Goal: Transaction & Acquisition: Purchase product/service

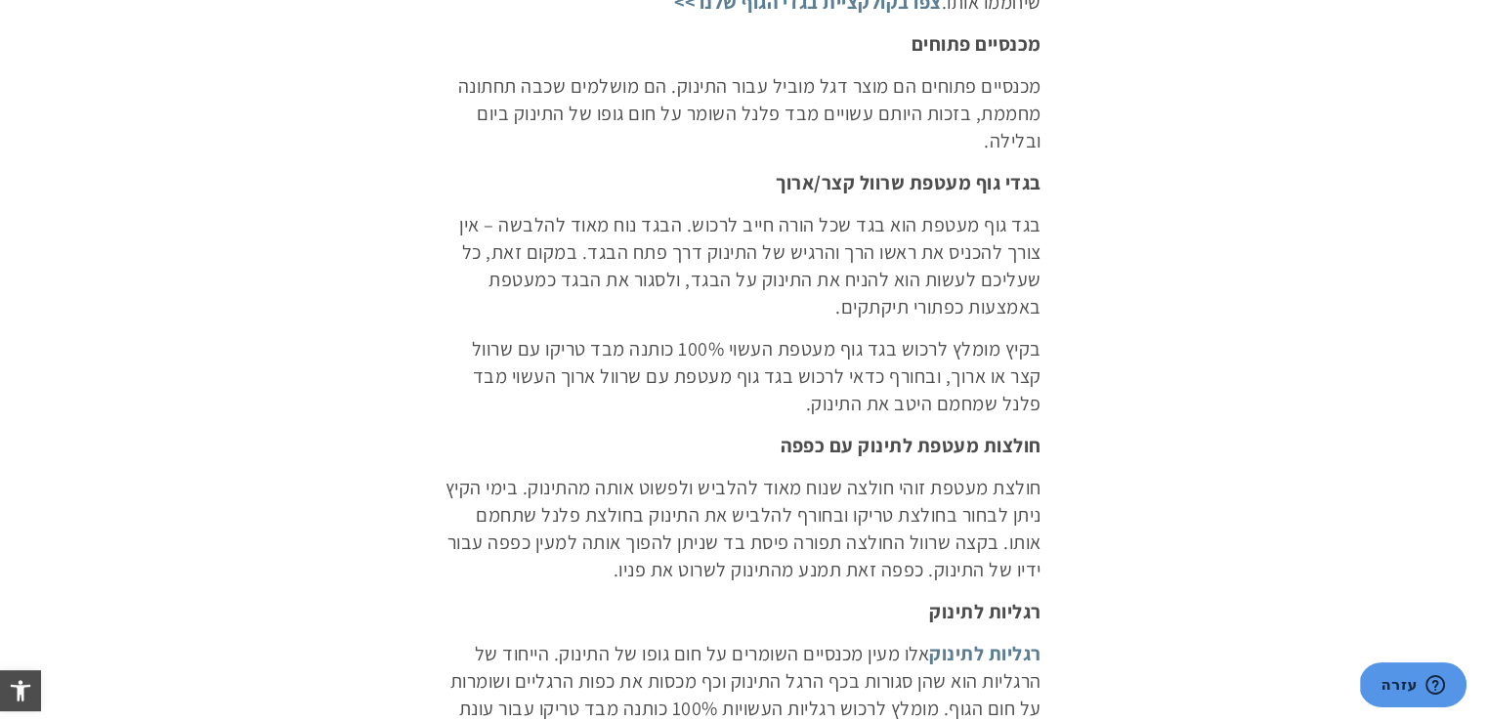
scroll to position [877, 0]
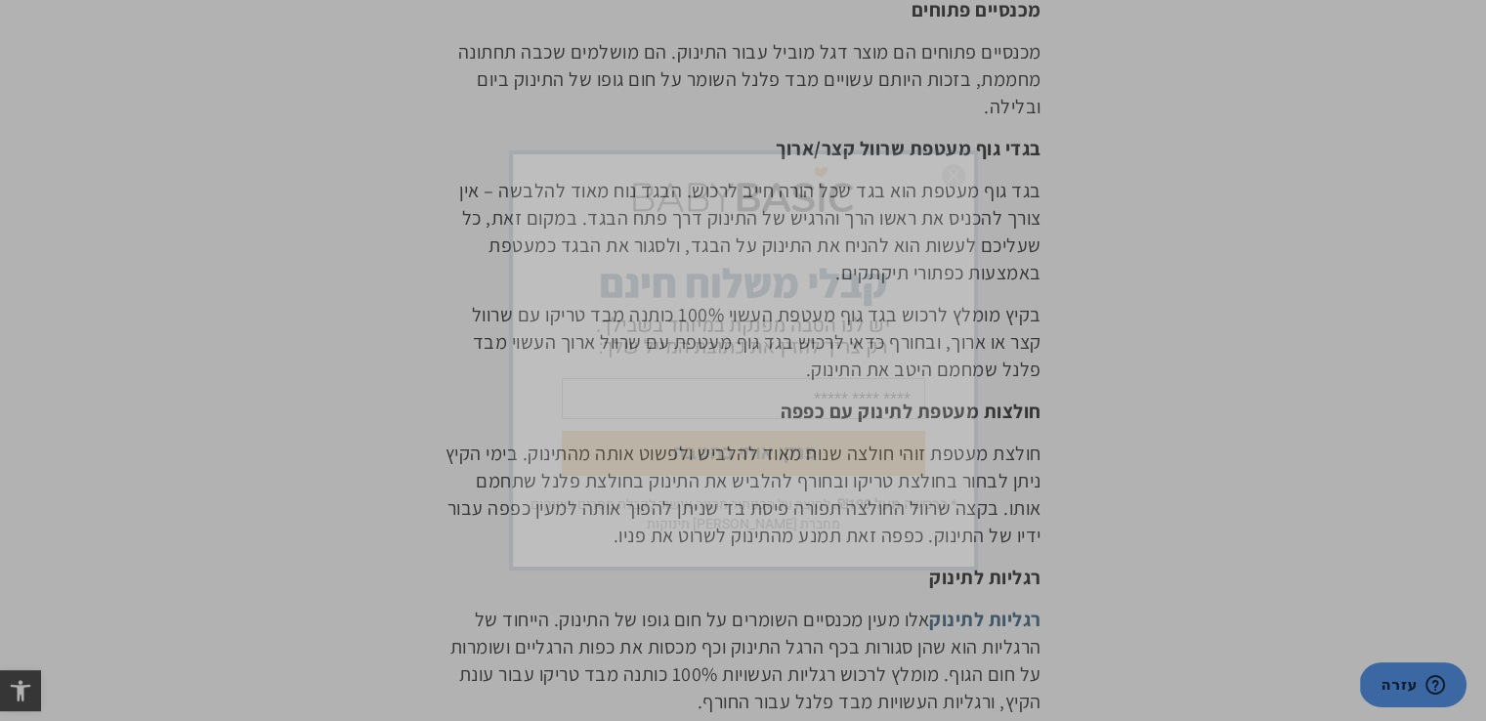
click at [934, 171] on form "פנקו אותי בהטבה" at bounding box center [743, 326] width 461 height 337
click at [948, 175] on img "סגור" at bounding box center [953, 175] width 23 height 23
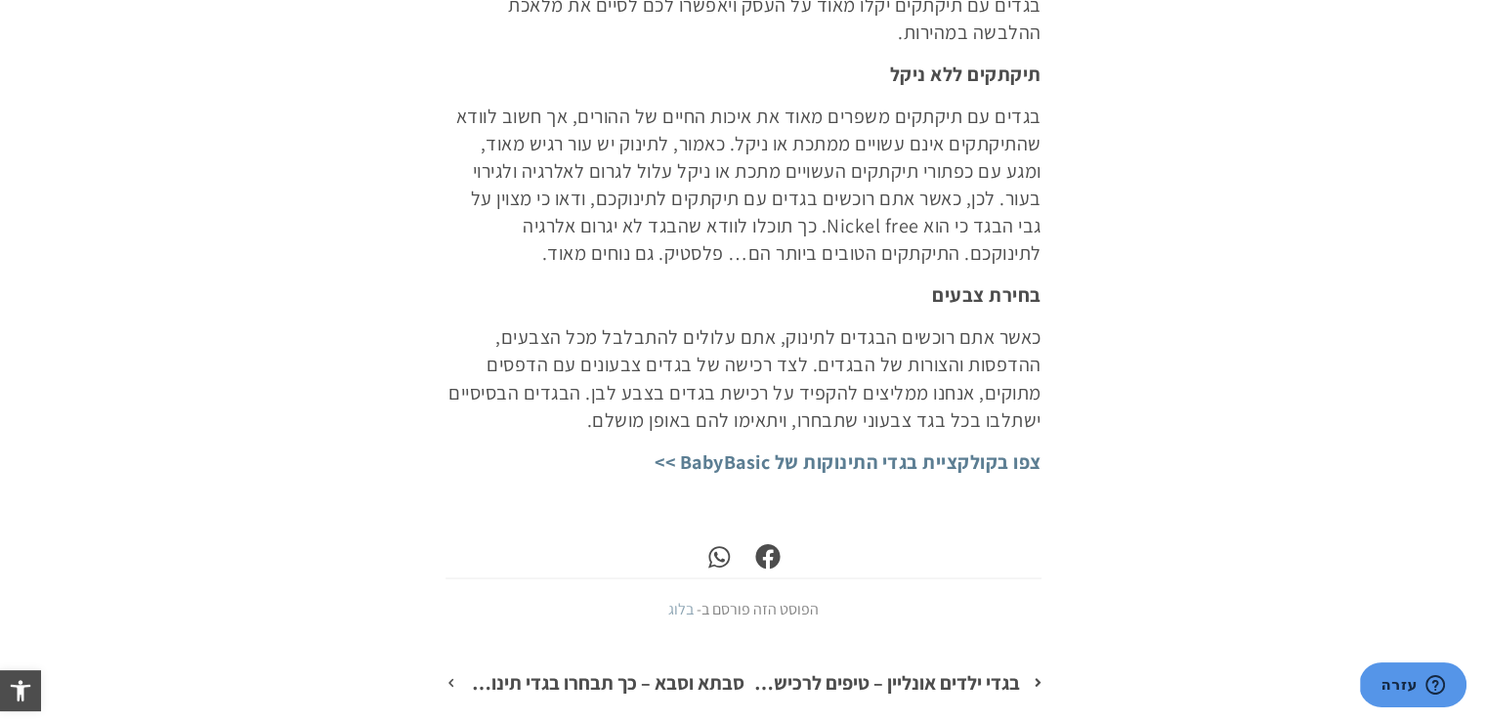
scroll to position [0, 0]
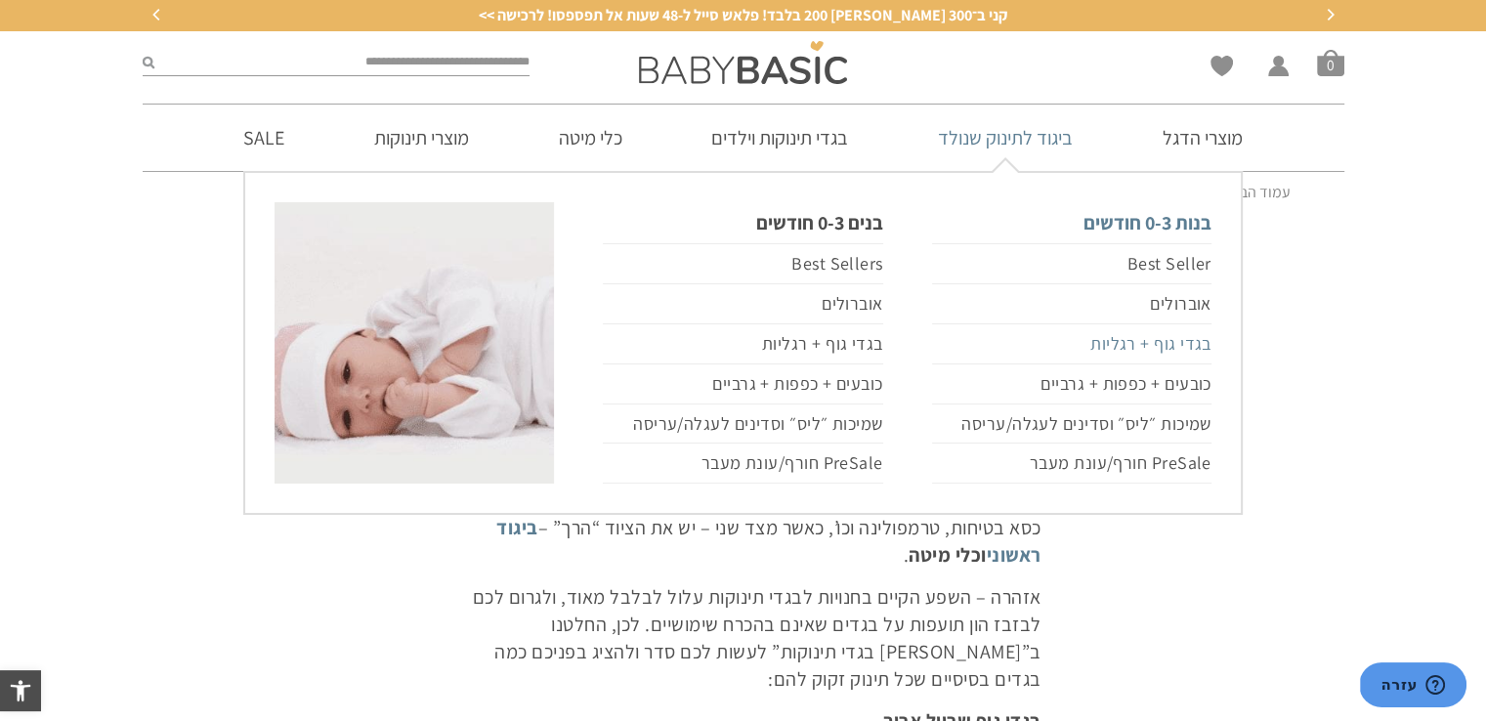
click at [1186, 348] on link "בגדי גוף + רגליות" at bounding box center [1071, 344] width 279 height 40
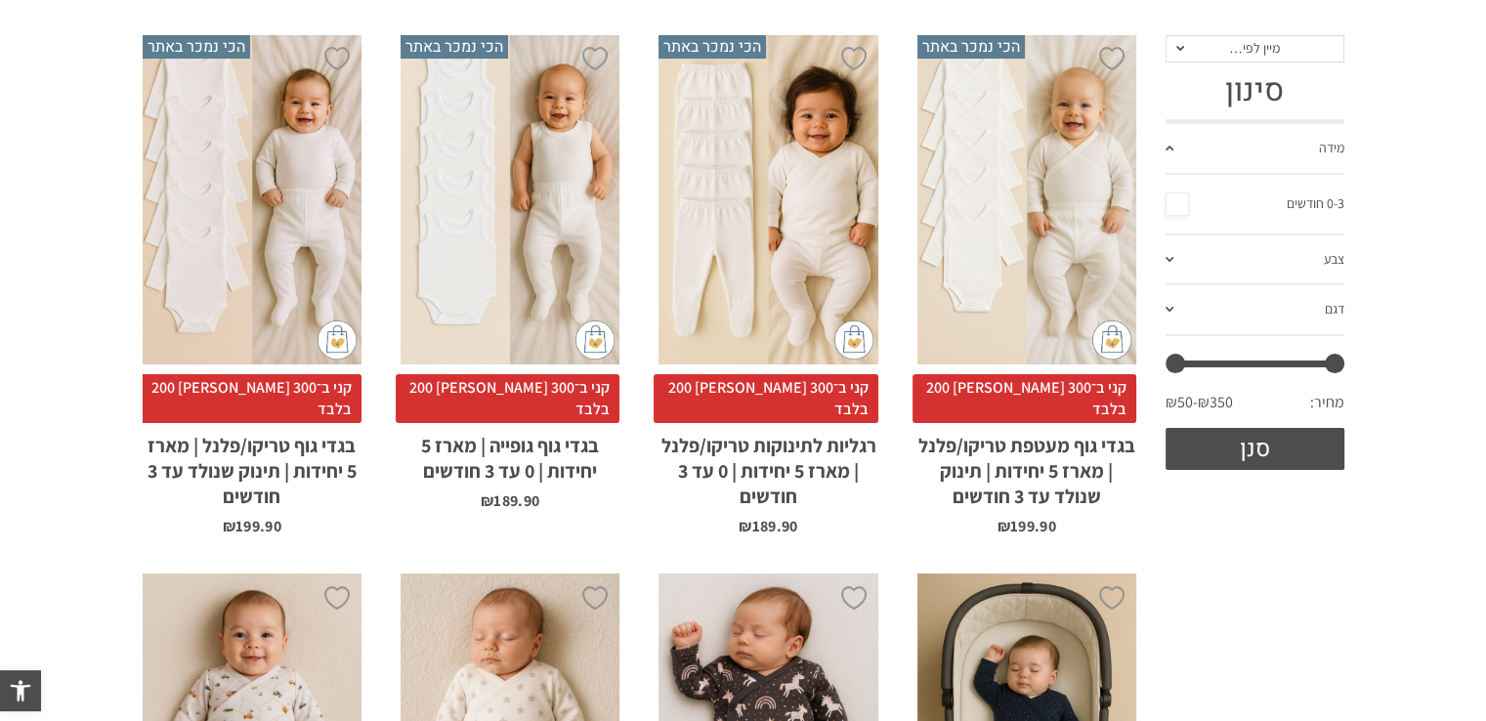
scroll to position [391, 0]
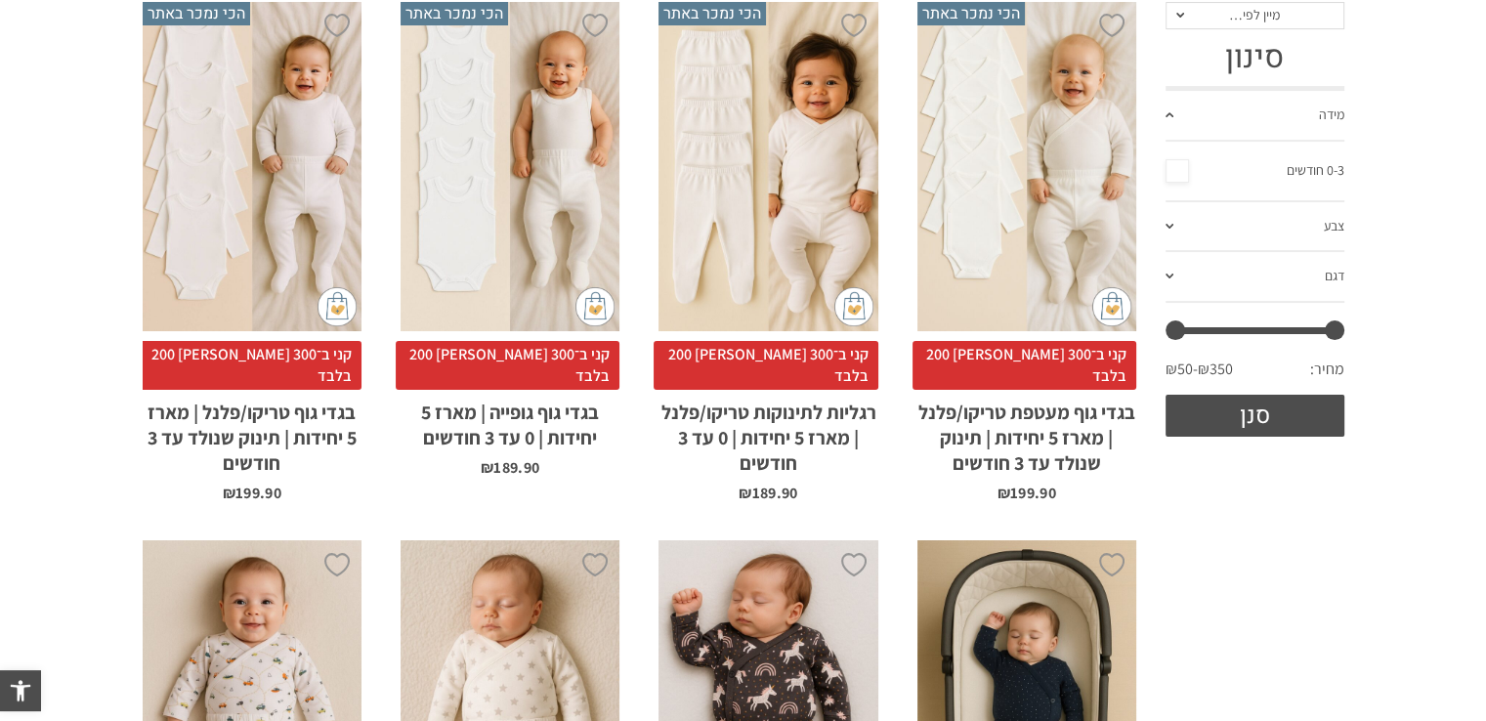
click at [1001, 221] on div "x בחירת סוג בד טריקו (עונת מעבר/קיץ) פלנל (חורף)" at bounding box center [1026, 166] width 219 height 329
click at [993, 207] on div "x בחירת סוג בד טריקו (עונת מעבר/קיץ) פלנל (חורף)" at bounding box center [1026, 166] width 219 height 329
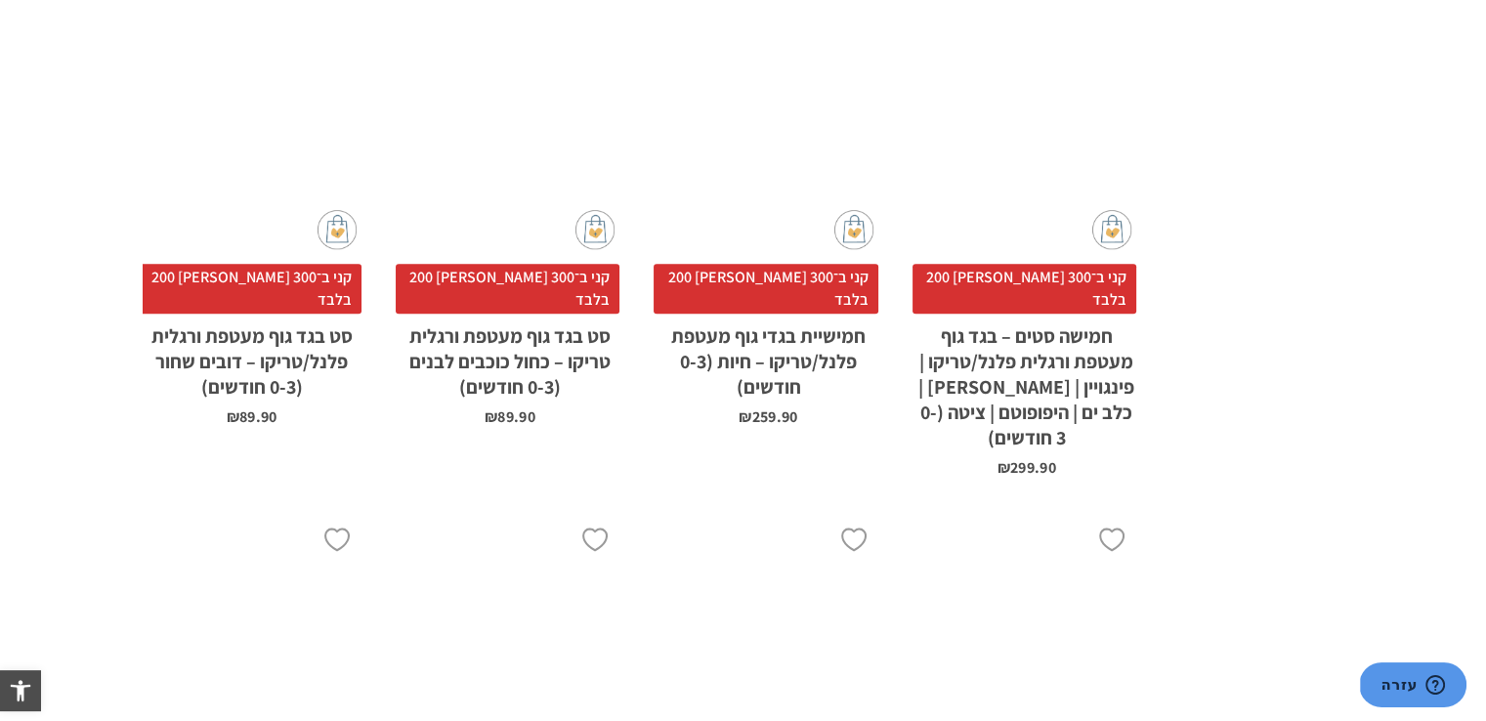
scroll to position [242, 0]
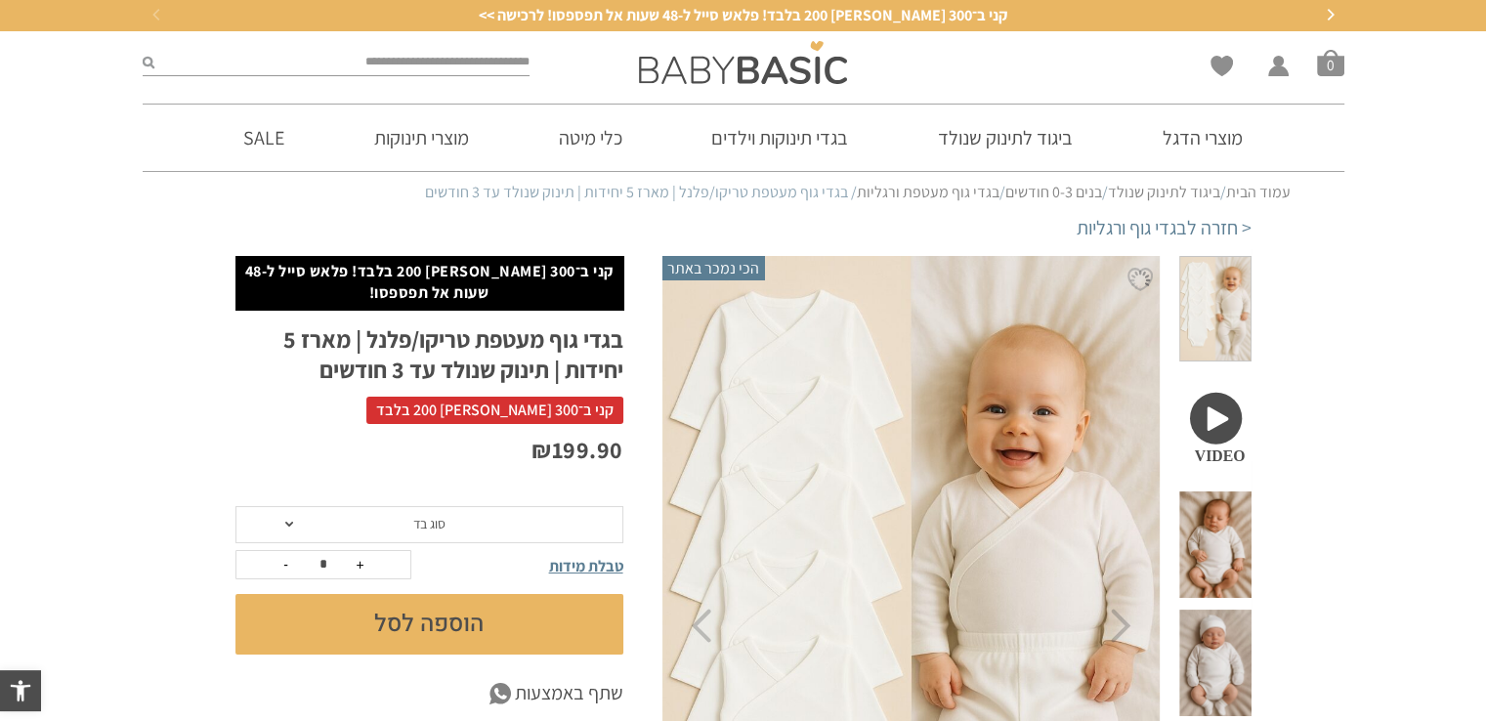
click at [435, 63] on input "search" at bounding box center [342, 62] width 376 height 25
type input "*******"
click at [143, 50] on button "submit" at bounding box center [149, 62] width 12 height 25
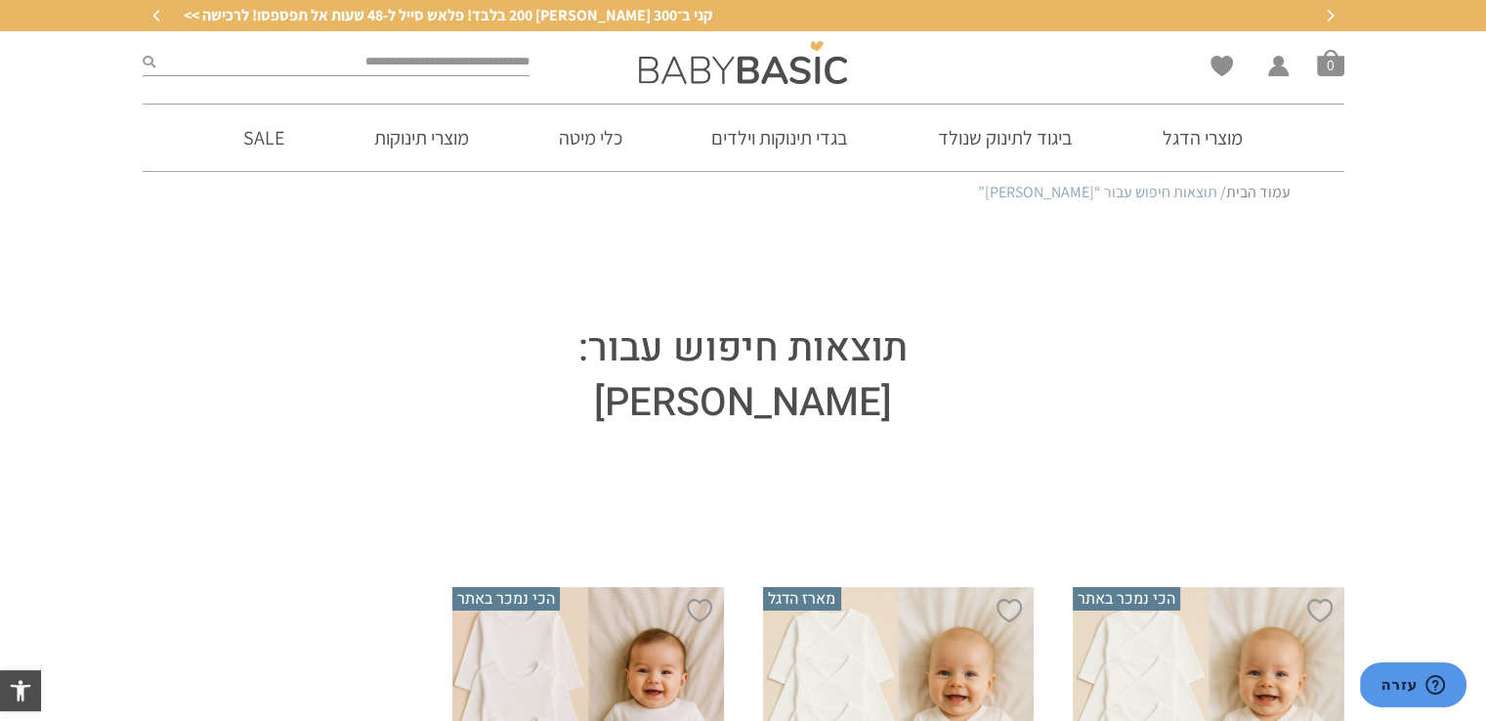
click at [392, 67] on input "search" at bounding box center [342, 62] width 375 height 25
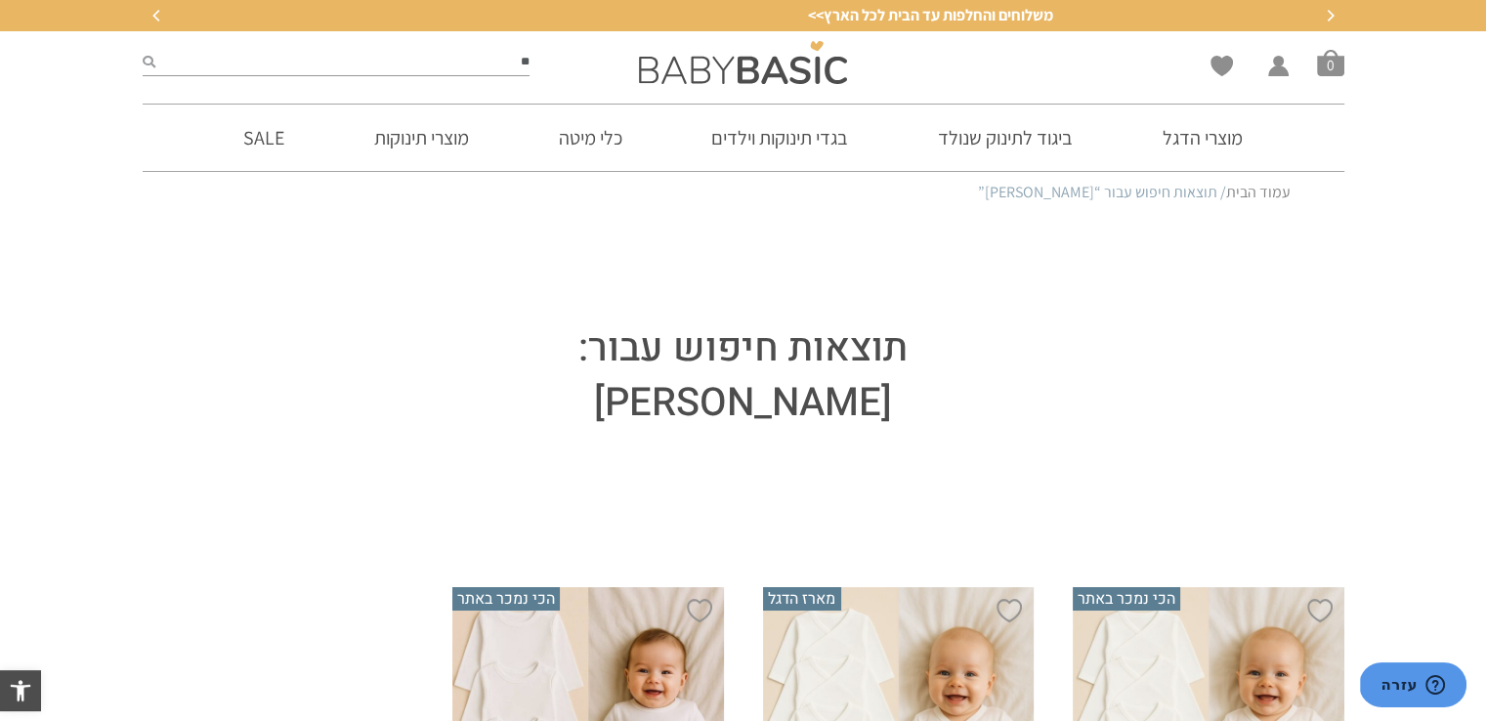
type input "**"
click at [144, 58] on icon "submit" at bounding box center [149, 62] width 13 height 13
